Goal: Task Accomplishment & Management: Complete application form

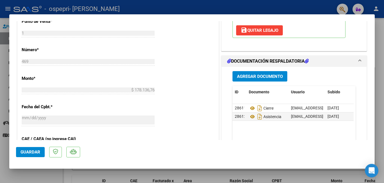
scroll to position [247, 0]
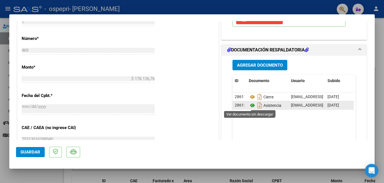
click at [249, 107] on icon at bounding box center [252, 105] width 7 height 7
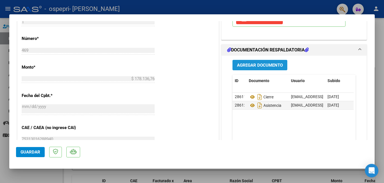
click at [270, 63] on span "Agregar Documento" at bounding box center [260, 65] width 46 height 5
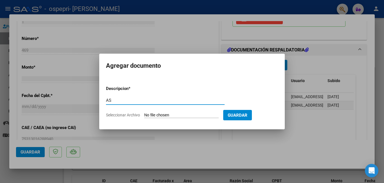
type input "A"
click at [276, 152] on div at bounding box center [192, 91] width 384 height 183
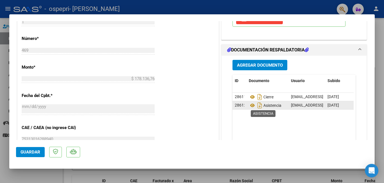
drag, startPoint x: 279, startPoint y: 106, endPoint x: 262, endPoint y: 106, distance: 17.4
click at [262, 106] on span "Asistencia" at bounding box center [265, 105] width 33 height 4
copy span "Asistencia"
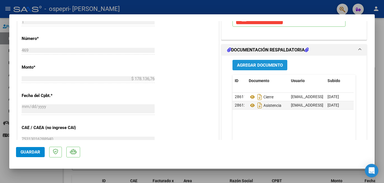
click at [263, 66] on span "Agregar Documento" at bounding box center [260, 65] width 46 height 5
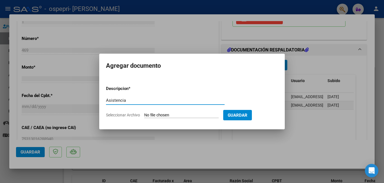
type input "Asistencia"
click at [186, 116] on input "Seleccionar Archivo" at bounding box center [181, 115] width 74 height 5
type input "C:\fakepath\asistencia [PERSON_NAME].pdf"
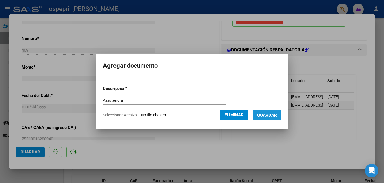
click at [277, 116] on span "Guardar" at bounding box center [267, 115] width 20 height 5
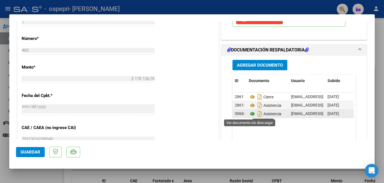
click at [249, 114] on icon at bounding box center [252, 113] width 7 height 7
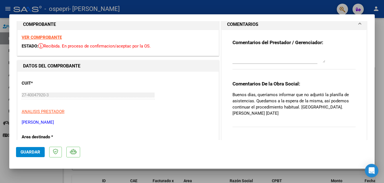
scroll to position [0, 0]
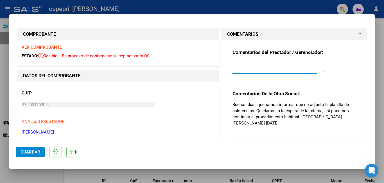
click at [253, 69] on textarea at bounding box center [278, 66] width 93 height 11
paste textarea "Asistencia"
drag, startPoint x: 253, startPoint y: 104, endPoint x: 231, endPoint y: 105, distance: 21.6
click at [232, 105] on p "Buenos días, queríamos informar que no adjuntó la planilla de asistencias. Qued…" at bounding box center [293, 113] width 123 height 25
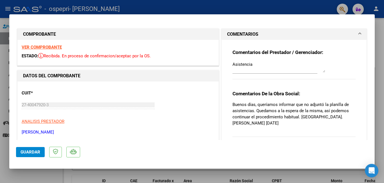
copy p "Buenos días"
click at [232, 67] on textarea "Asistencia" at bounding box center [278, 66] width 93 height 11
paste textarea "Buenos días"
click at [290, 61] on div "Buenos días, Asistencia" at bounding box center [278, 66] width 93 height 13
click at [283, 62] on textarea "Buenos días, Asistencia" at bounding box center [278, 66] width 93 height 11
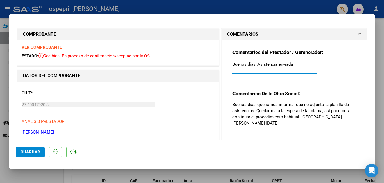
type textarea "Buenos días, Asistencia enviada"
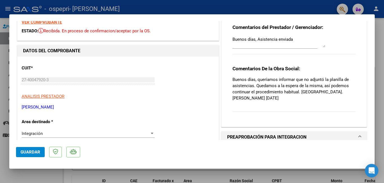
scroll to position [9, 0]
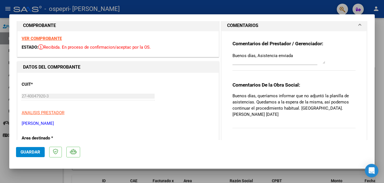
click at [336, 34] on div "Comentarios del Prestador / Gerenciador: Buenos días, Asistencia enviada Coment…" at bounding box center [293, 84] width 131 height 107
click at [295, 61] on textarea "Buenos días, Asistencia enviada" at bounding box center [278, 58] width 93 height 11
click at [309, 72] on div "Comentarios del Prestador / Gerenciador: Buenos días, Asistencia enviada" at bounding box center [293, 58] width 123 height 36
click at [322, 63] on textarea "Buenos días, Asistencia enviada" at bounding box center [278, 58] width 93 height 11
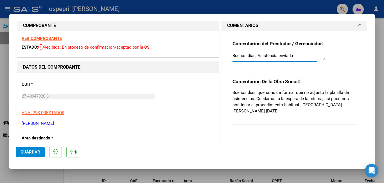
drag, startPoint x: 322, startPoint y: 63, endPoint x: 326, endPoint y: 60, distance: 4.8
click at [326, 60] on div "Comentarios del Prestador / Gerenciador: Buenos días, Asistencia enviada" at bounding box center [293, 56] width 123 height 33
click at [285, 130] on div "Comentarios De la Obra Social: Buenos días, queríamos informar que no adjuntó l…" at bounding box center [293, 104] width 123 height 53
click at [281, 93] on p "Buenos días, queríamos informar que no adjuntó la planilla de asistencias. Qued…" at bounding box center [293, 101] width 123 height 25
click at [39, 153] on span "Guardar" at bounding box center [31, 151] width 20 height 5
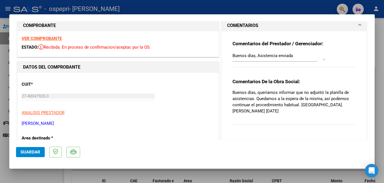
click at [379, 131] on div at bounding box center [192, 91] width 384 height 183
